Goal: Transaction & Acquisition: Subscribe to service/newsletter

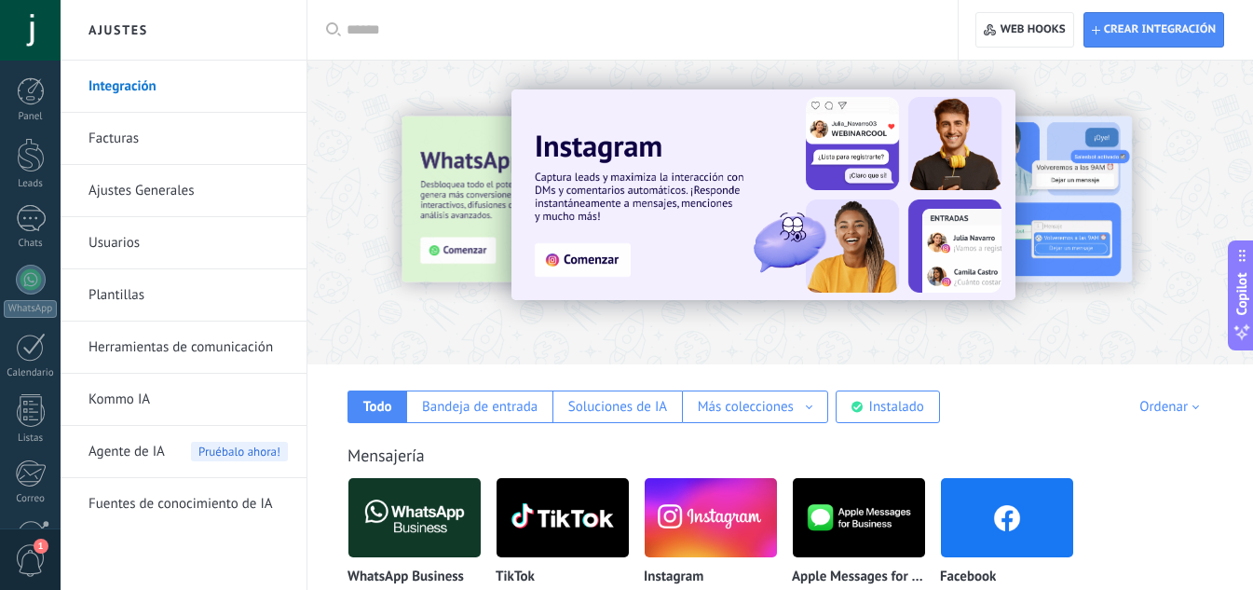
click at [45, 28] on div at bounding box center [30, 30] width 61 height 61
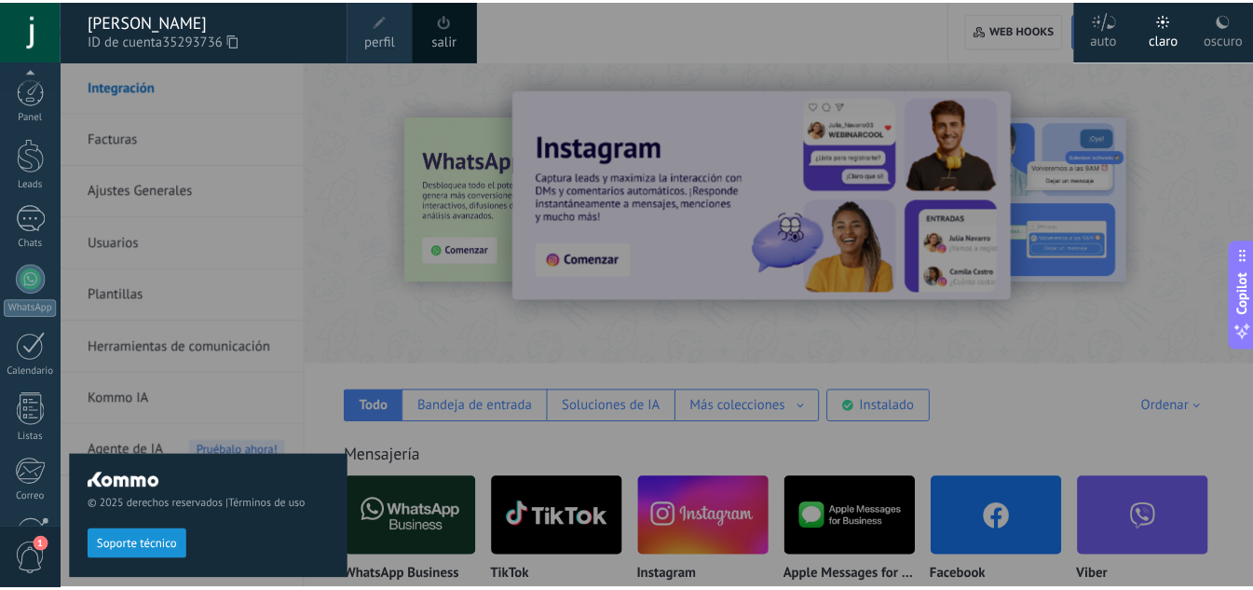
scroll to position [185, 0]
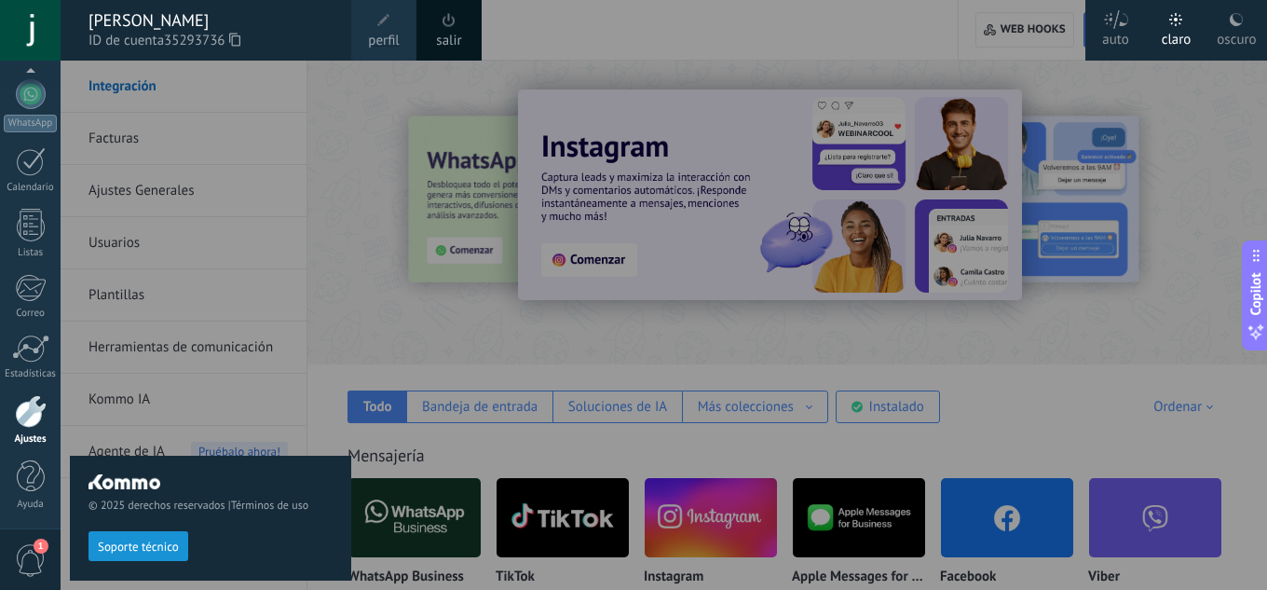
click at [362, 29] on link "perfil" at bounding box center [383, 30] width 65 height 61
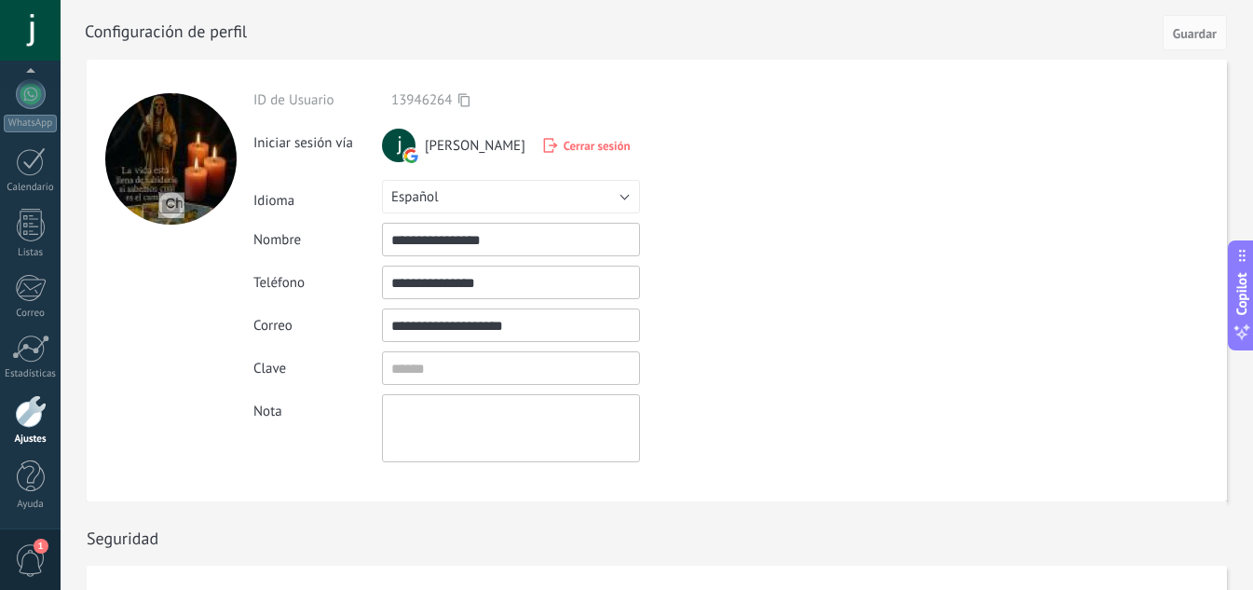
click at [174, 209] on input "file" at bounding box center [171, 205] width 26 height 26
type input "**********"
click at [1195, 21] on button "Guardar" at bounding box center [1194, 32] width 64 height 35
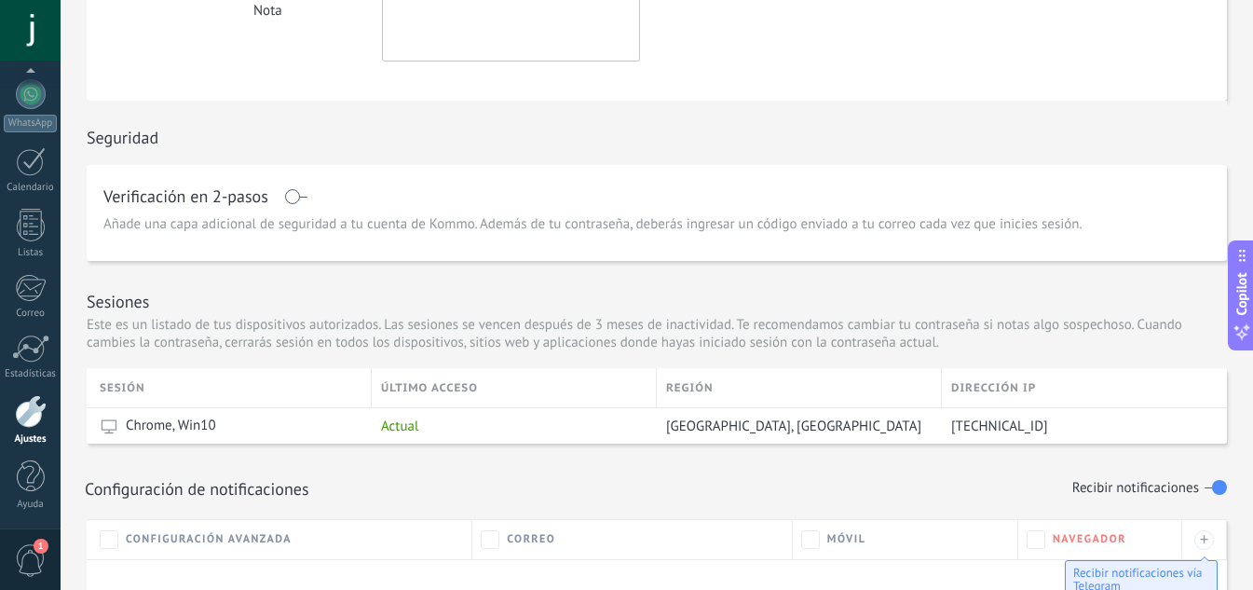
scroll to position [249, 0]
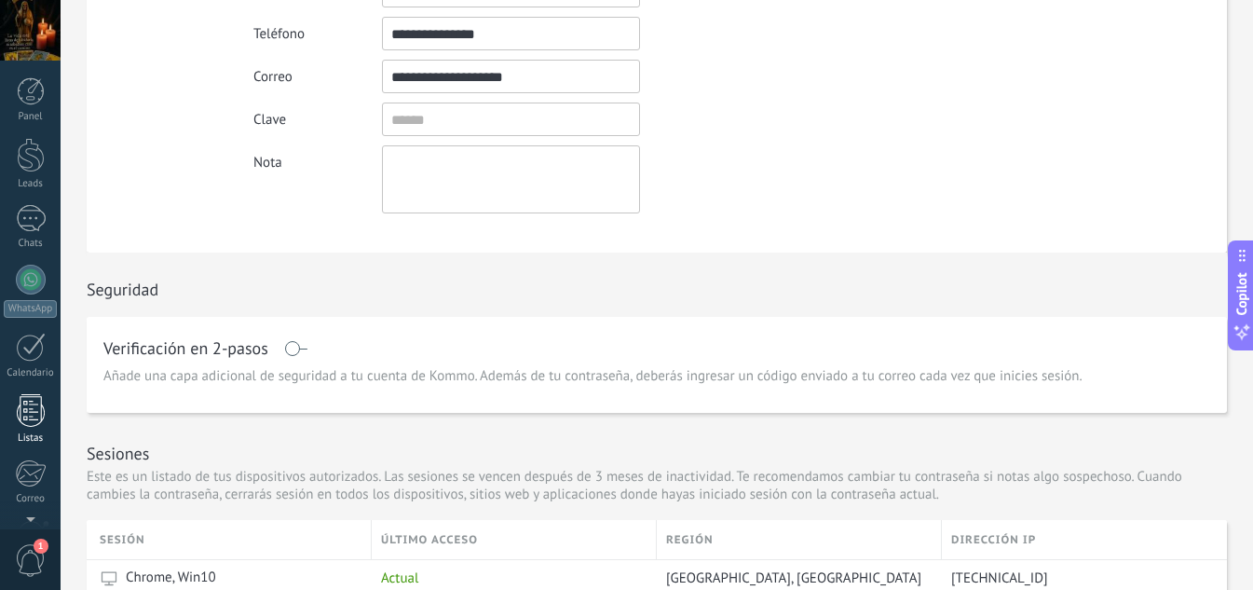
scroll to position [185, 0]
click at [37, 417] on div at bounding box center [31, 411] width 32 height 33
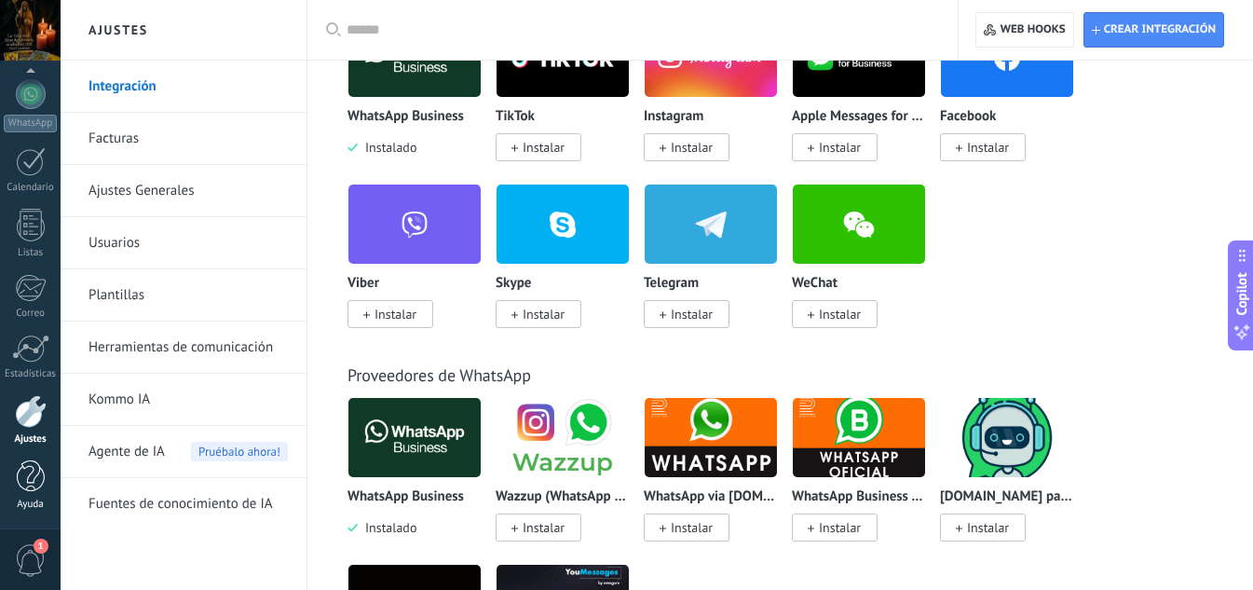
scroll to position [496, 0]
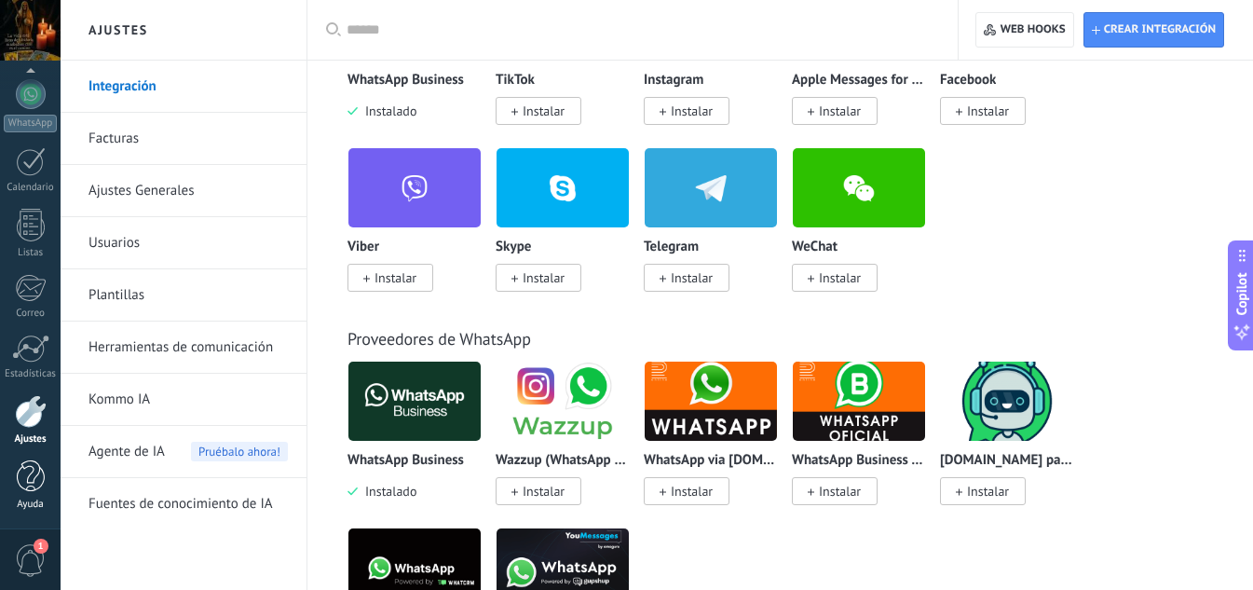
click at [38, 470] on div at bounding box center [31, 476] width 28 height 33
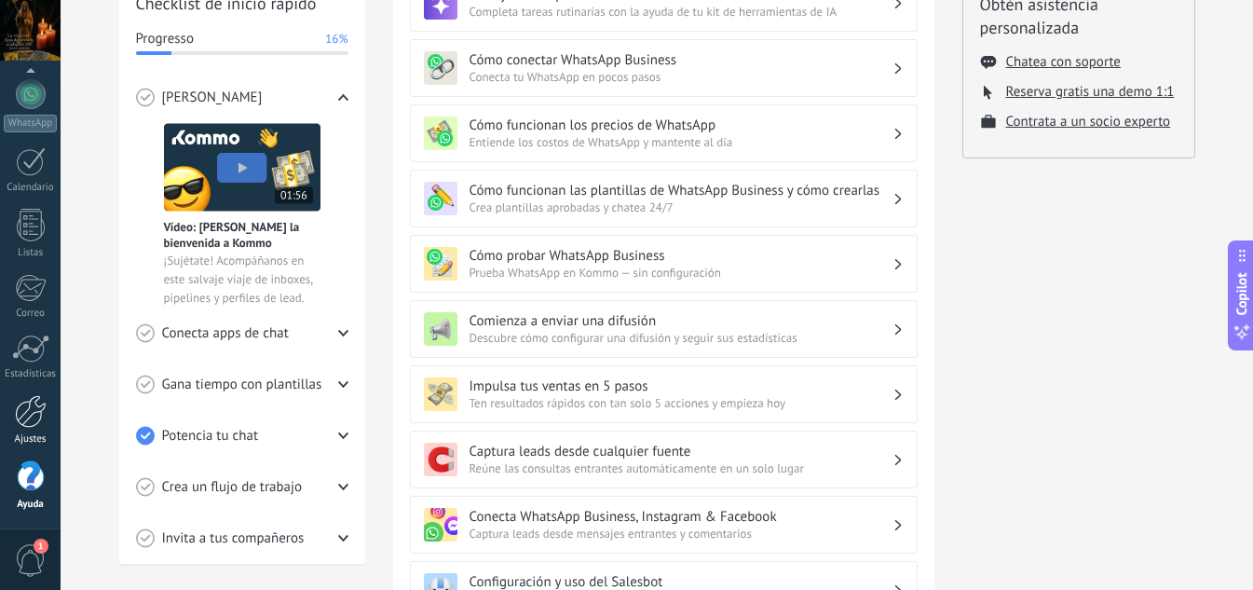
scroll to position [320, 0]
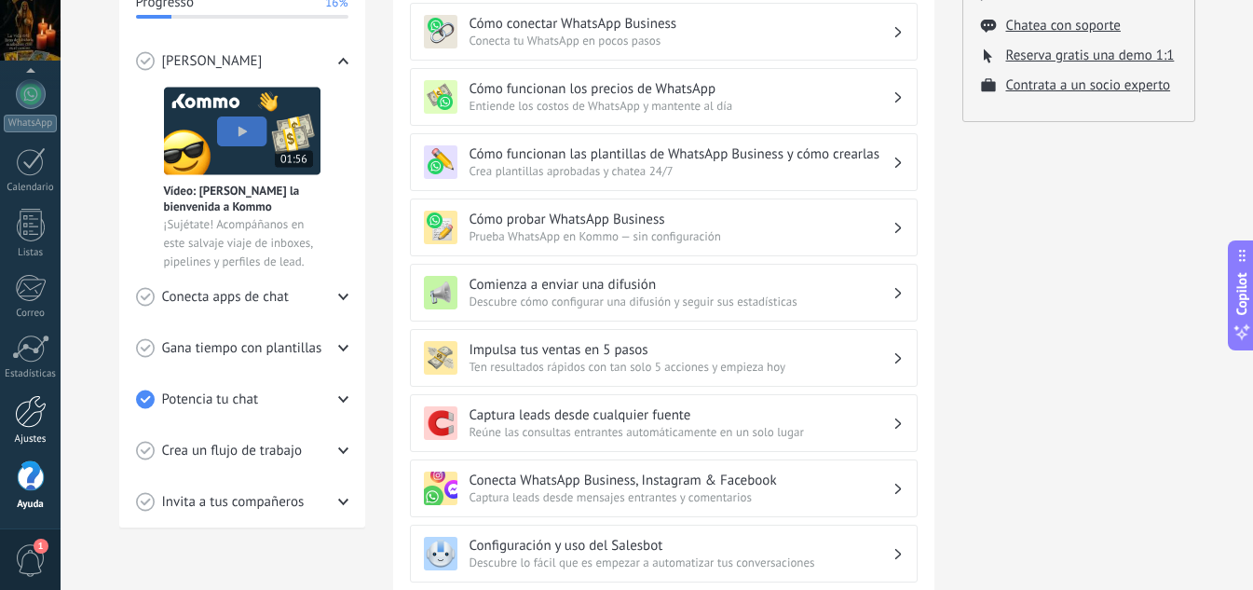
click at [33, 422] on div at bounding box center [31, 411] width 32 height 33
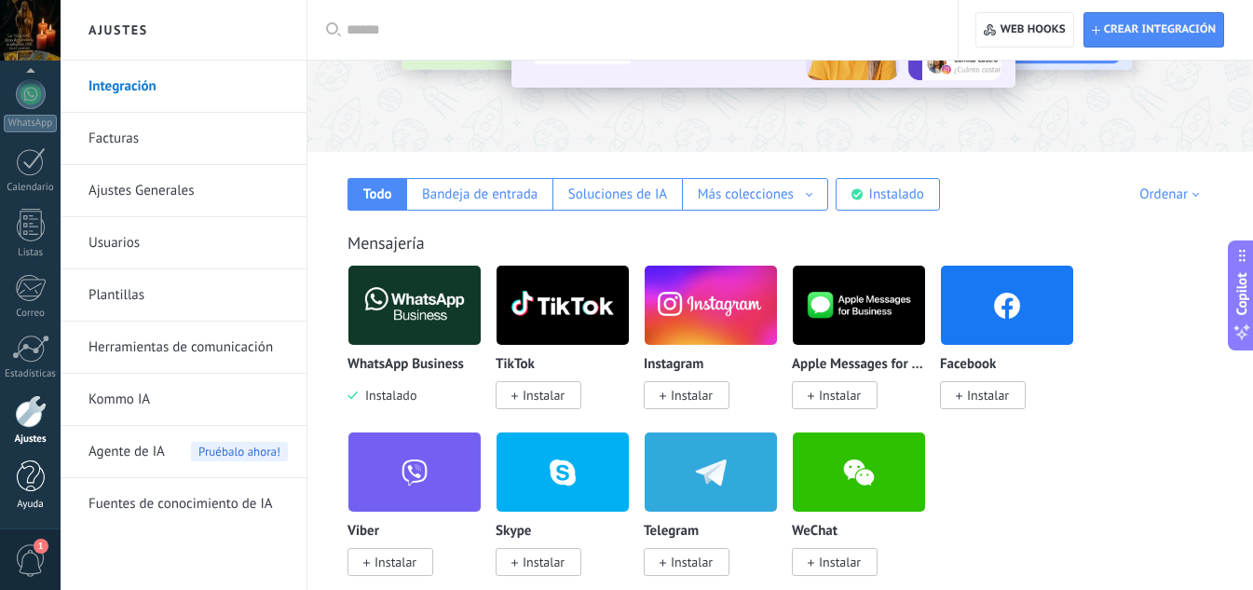
scroll to position [249, 0]
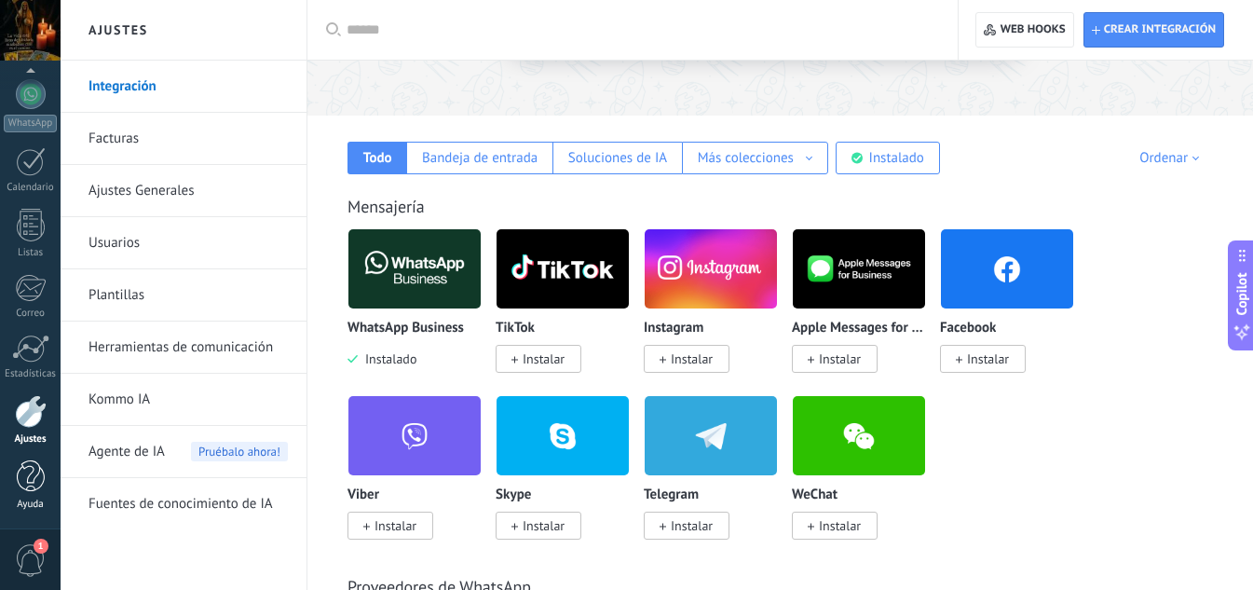
click at [38, 508] on div "Ayuda" at bounding box center [31, 504] width 54 height 12
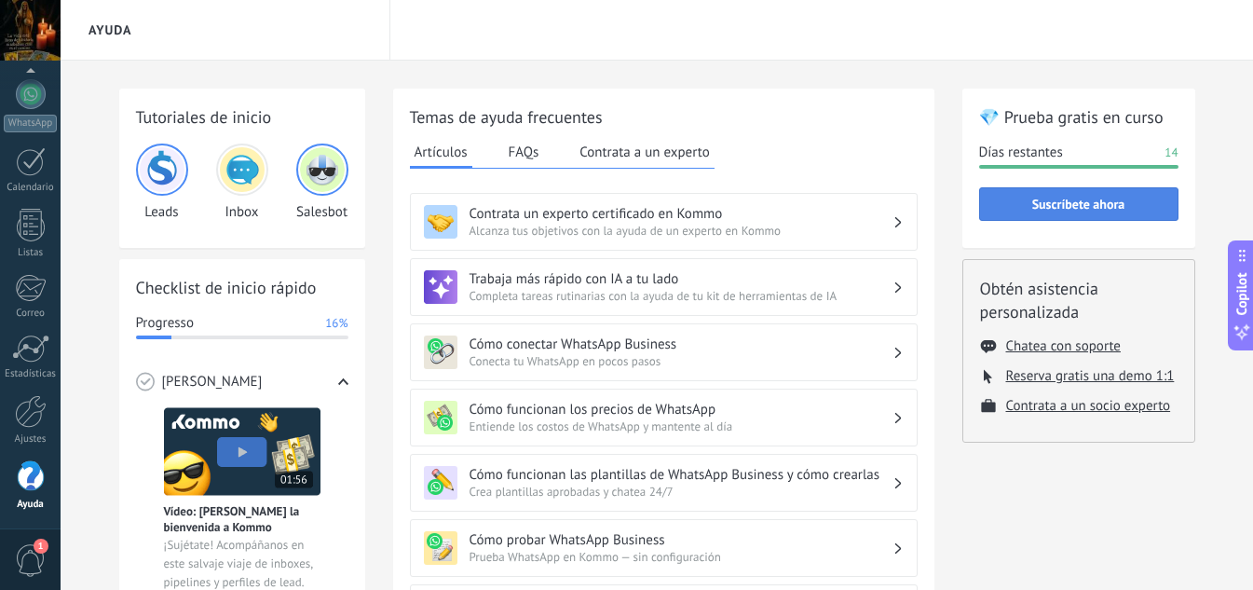
click at [1145, 202] on span "Suscríbete ahora" at bounding box center [1078, 203] width 179 height 13
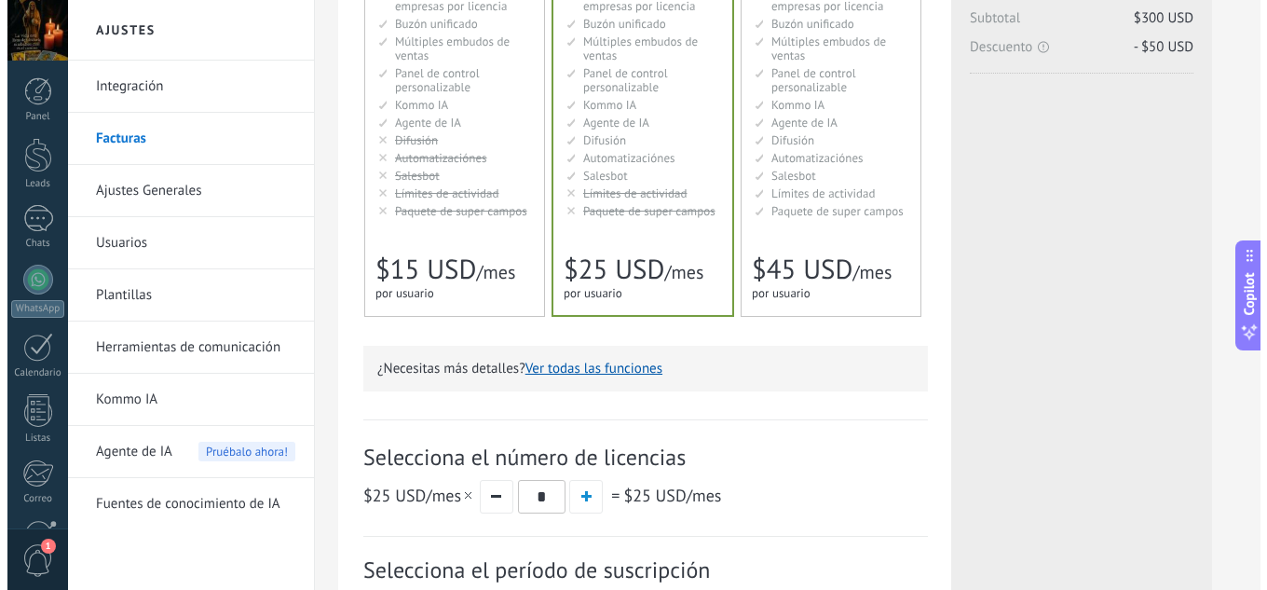
scroll to position [496, 0]
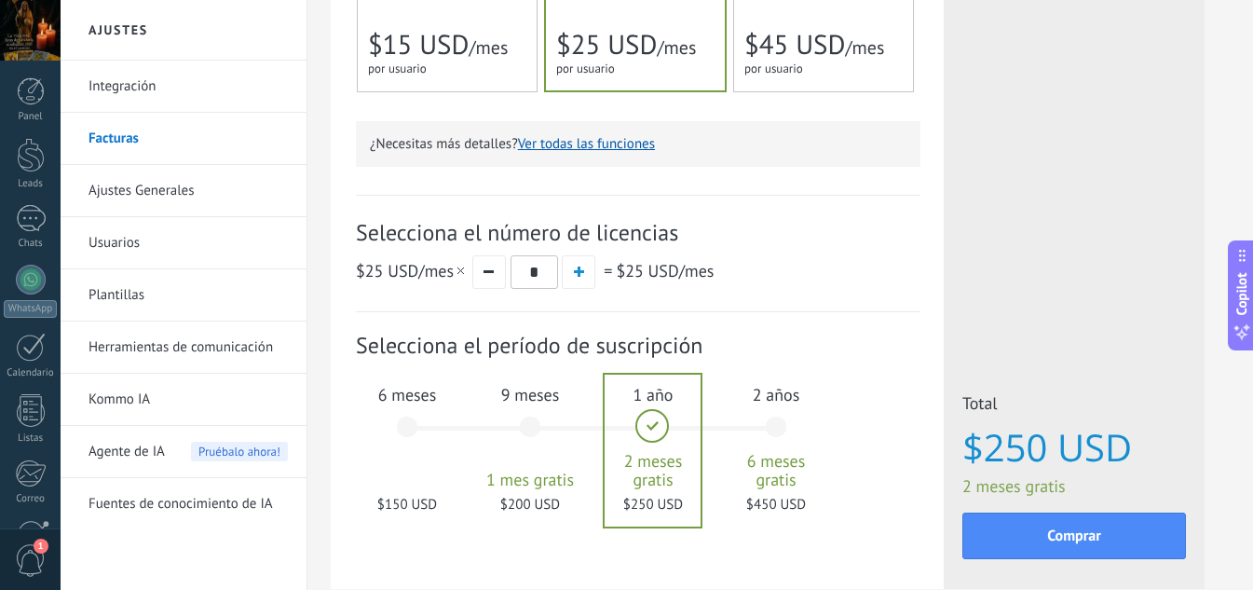
click at [460, 76] on div "for 1 user for 1 user por usuario 为1个用户 para 1 usuário untuk 1 pengguna 1 kulla…" at bounding box center [438, 69] width 140 height 19
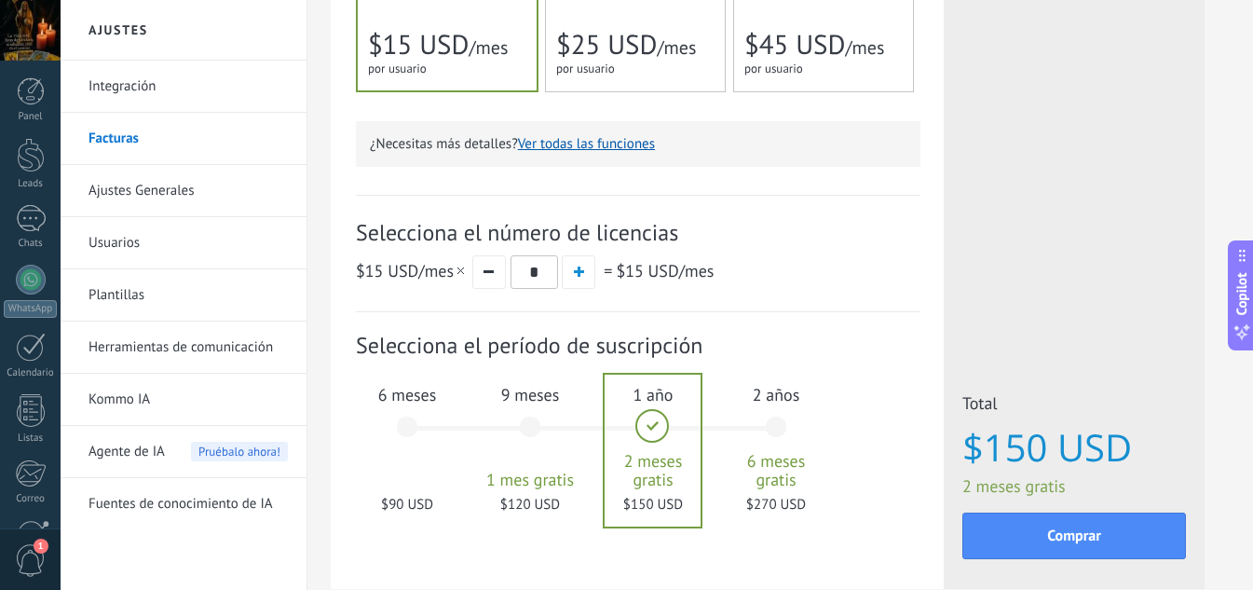
click at [418, 387] on span "6 meses" at bounding box center [407, 394] width 101 height 21
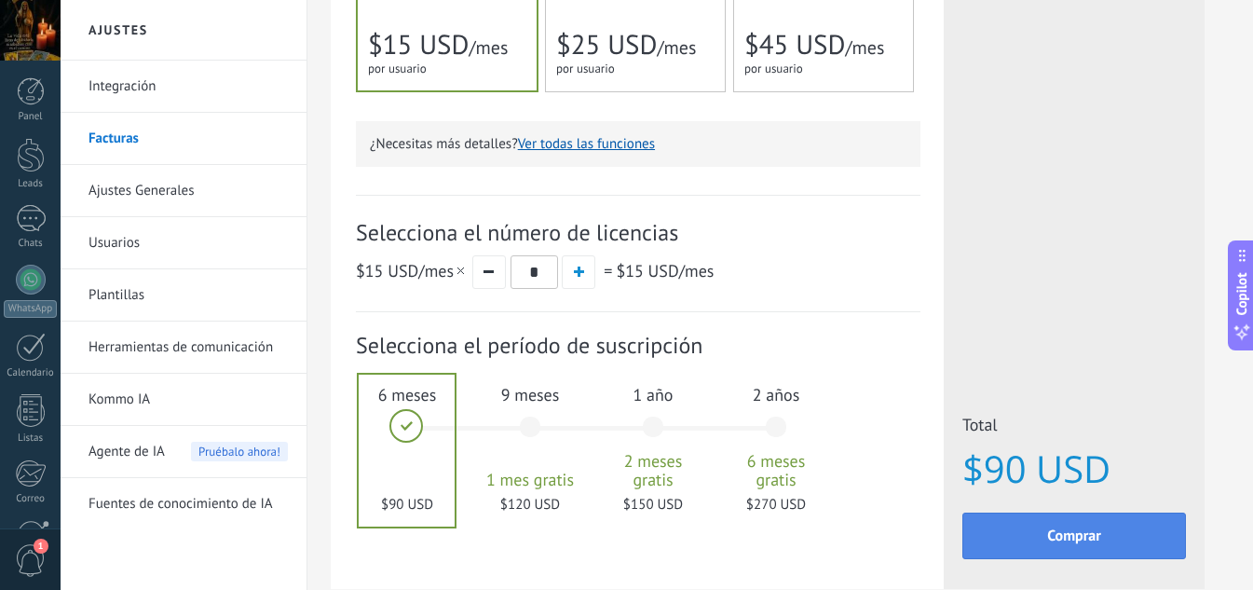
click at [1141, 544] on button "Comprar" at bounding box center [1074, 535] width 224 height 47
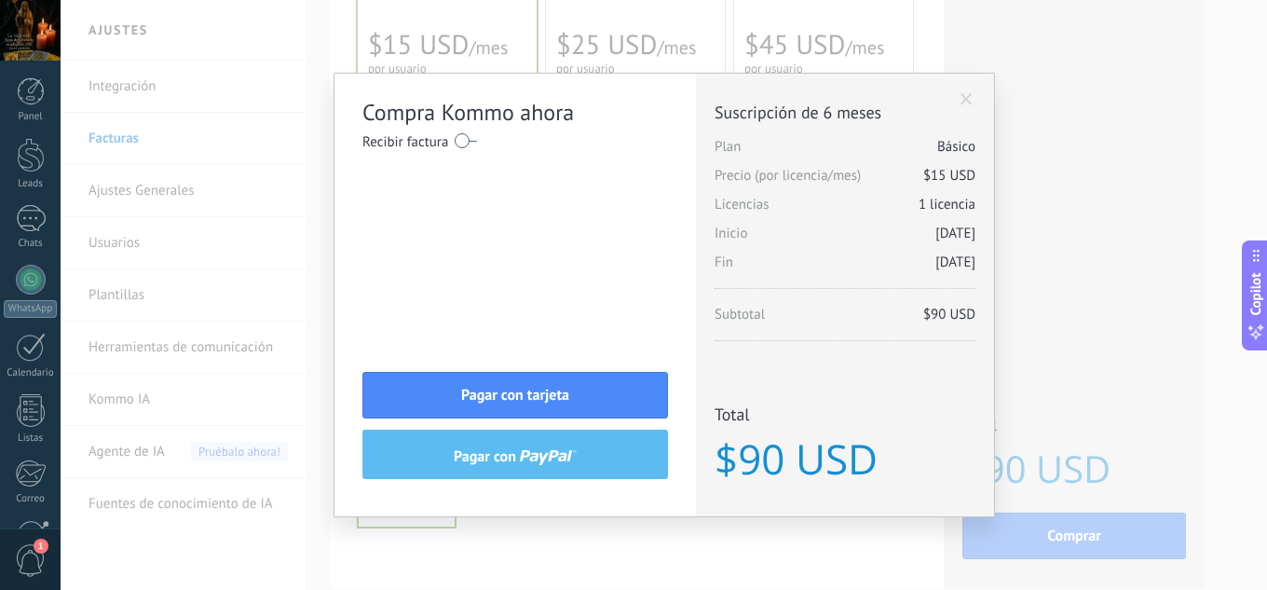
click at [784, 324] on span "Subtotal $90 USD" at bounding box center [844, 319] width 261 height 29
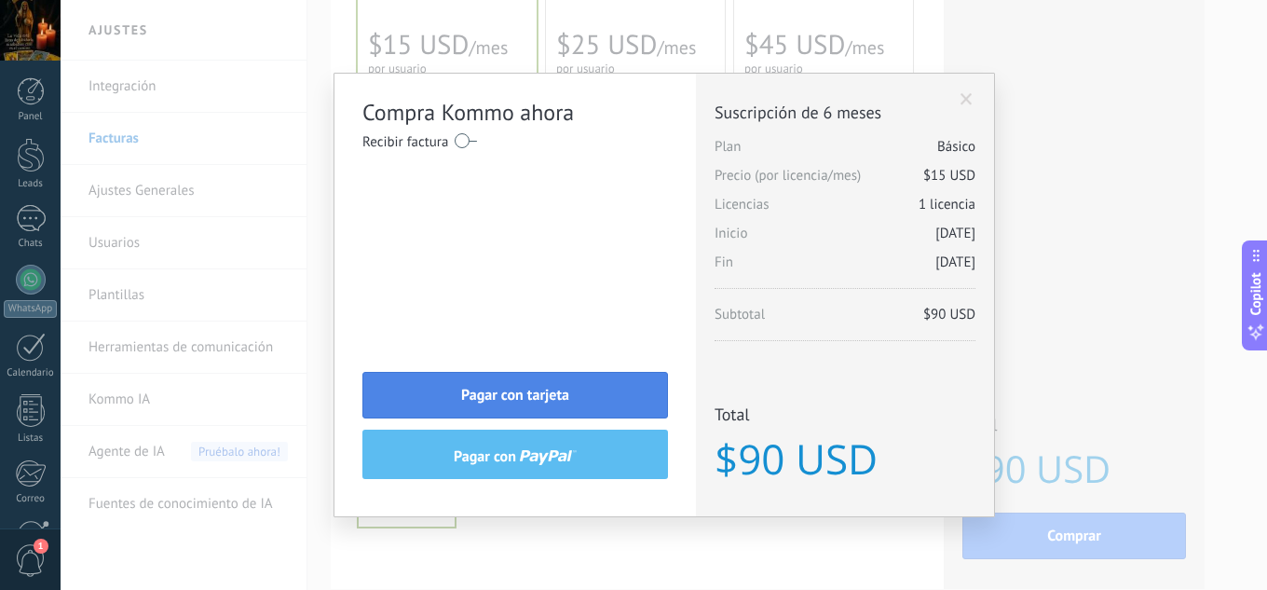
click at [602, 379] on button "Pagar con tarjeta" at bounding box center [514, 395] width 305 height 47
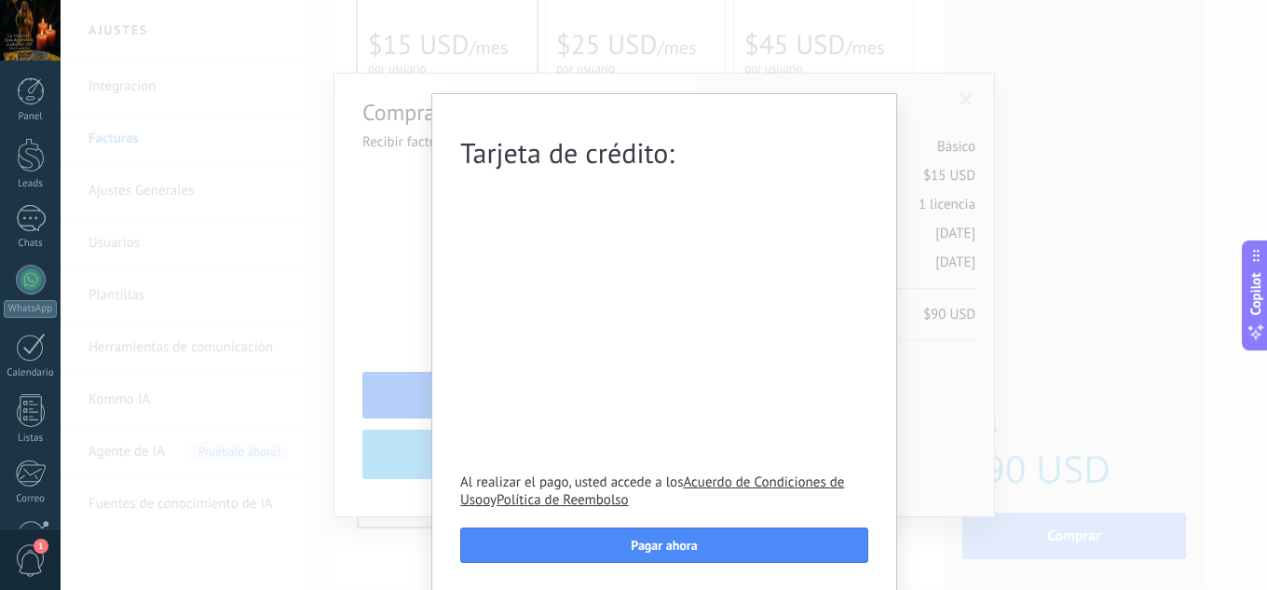
scroll to position [2, 0]
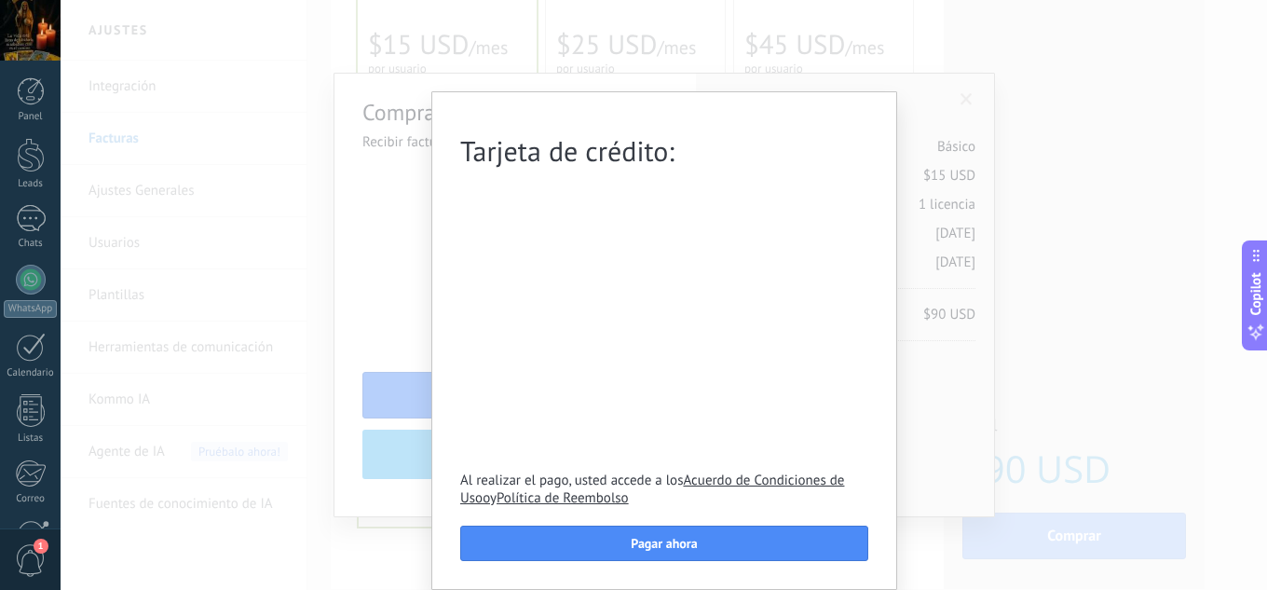
click at [986, 436] on div "Tarjeta de crédito: Al realizar el pago, usted accede a los Acuerdo de Condicio…" at bounding box center [664, 295] width 1206 height 590
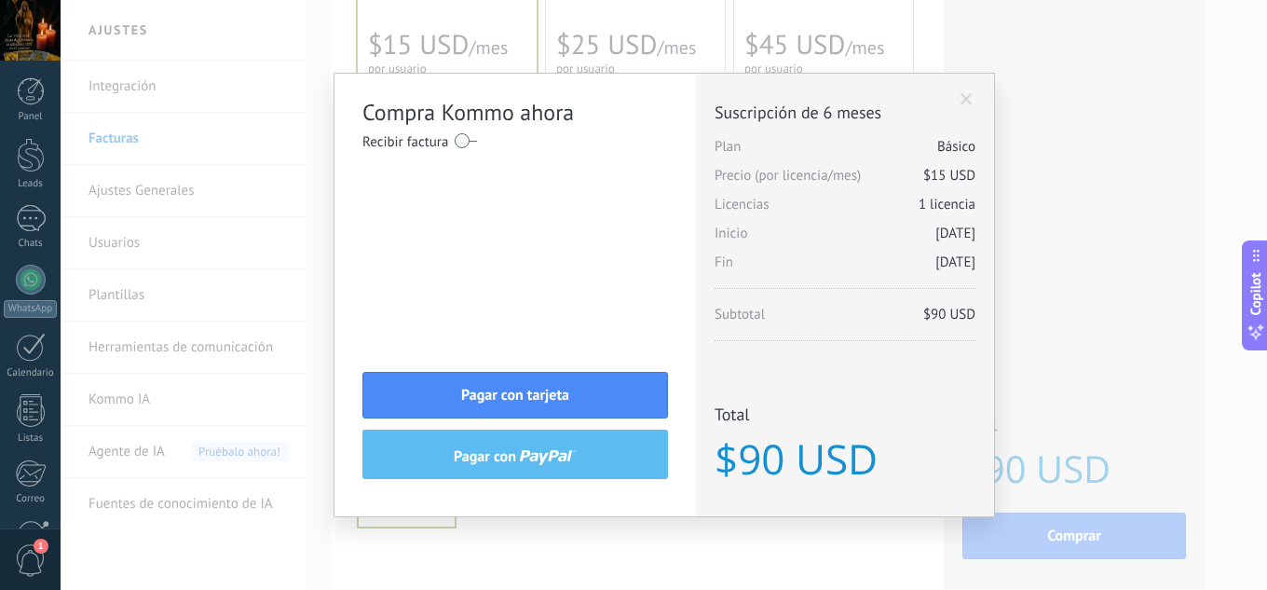
click at [458, 136] on label at bounding box center [465, 141] width 22 height 30
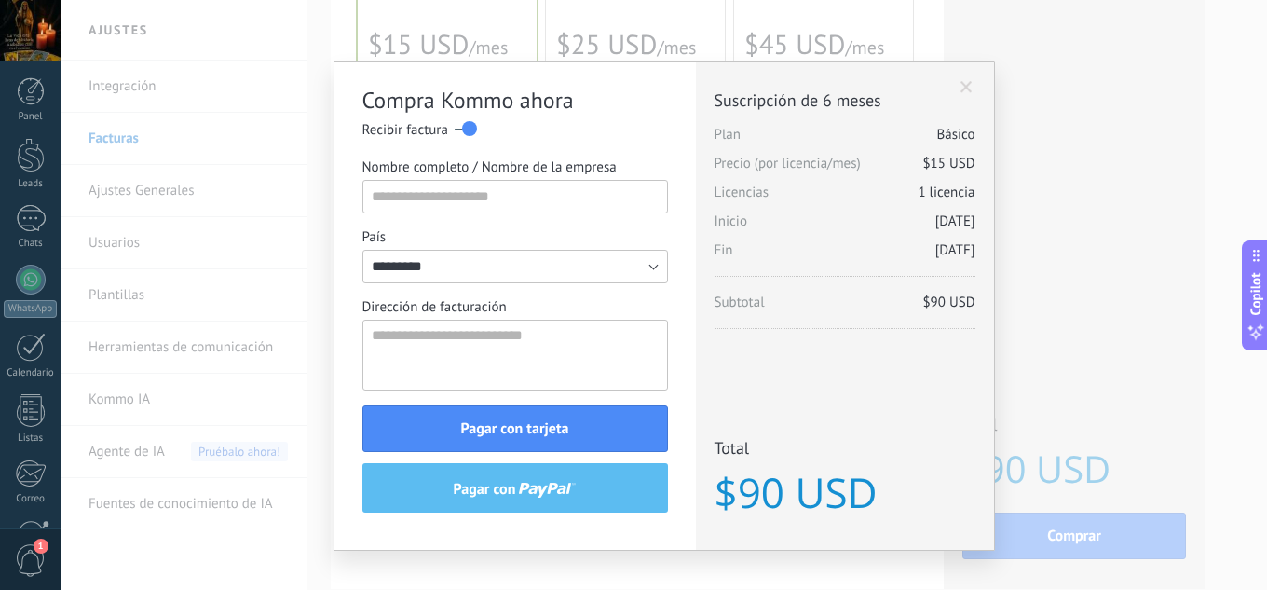
click at [471, 132] on label at bounding box center [465, 129] width 22 height 30
